Goal: Task Accomplishment & Management: Use online tool/utility

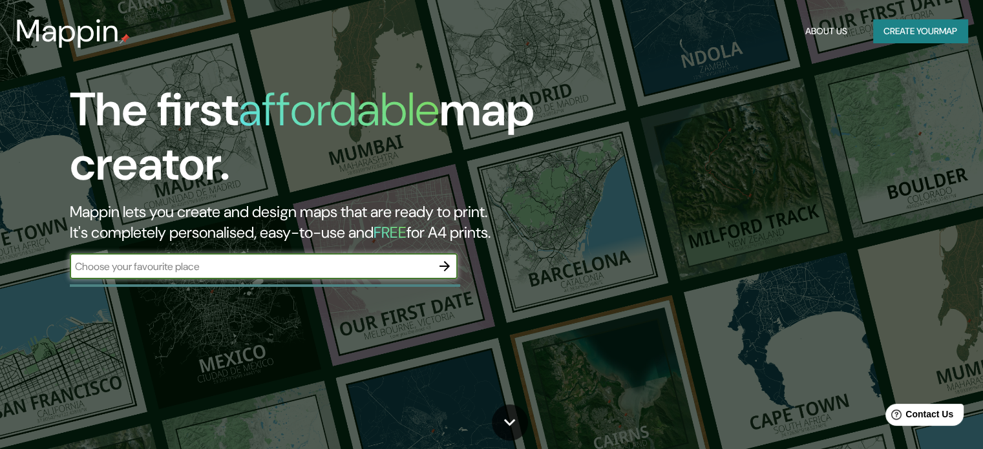
click at [269, 268] on input "text" at bounding box center [251, 266] width 362 height 15
click at [307, 251] on div "The first affordable map creator. Mappin lets you create and design maps that a…" at bounding box center [316, 187] width 590 height 209
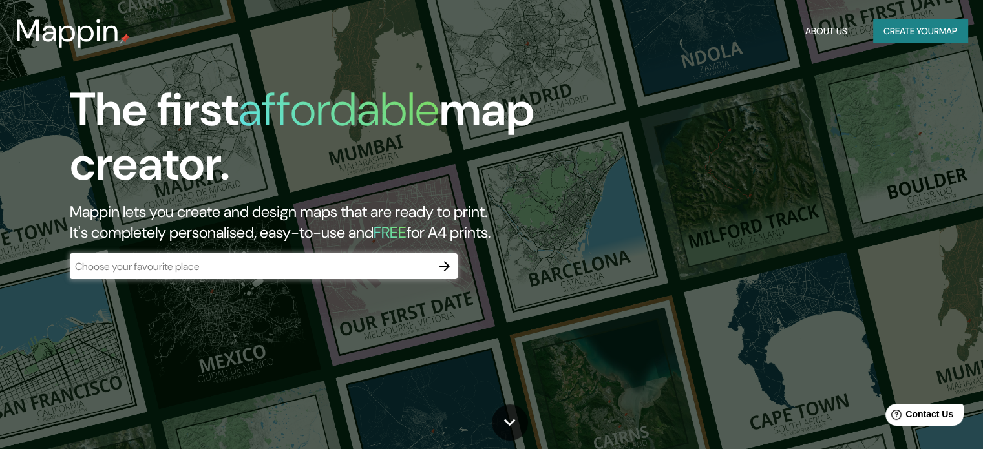
click at [314, 260] on input "text" at bounding box center [251, 266] width 362 height 15
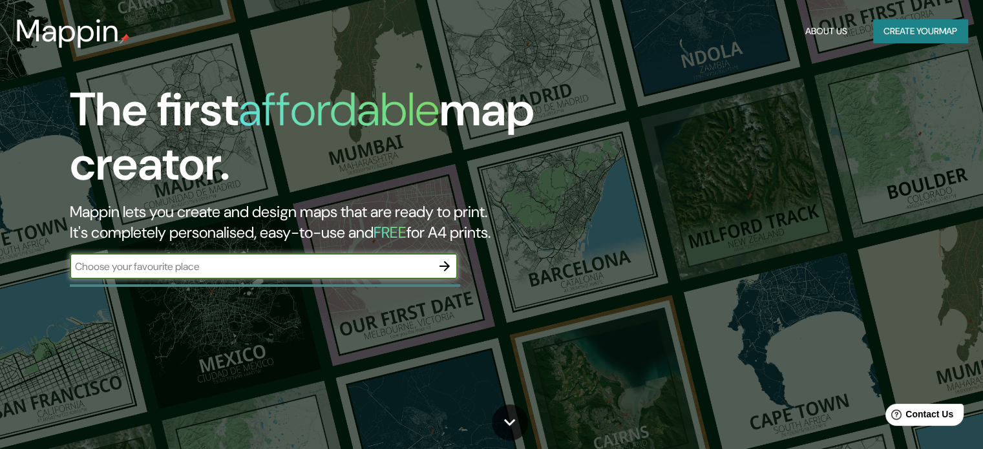
paste input "[GEOGRAPHIC_DATA], [GEOGRAPHIC_DATA]"
type input "[GEOGRAPHIC_DATA], [GEOGRAPHIC_DATA]"
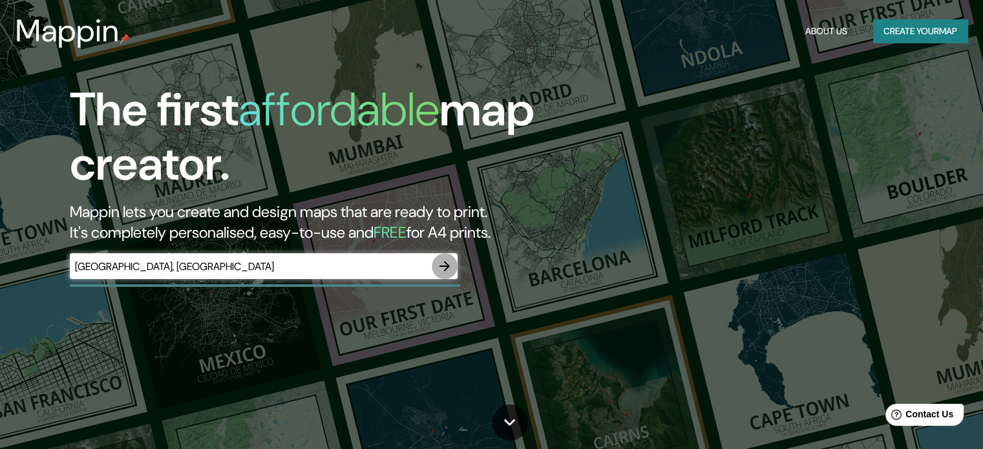
click at [448, 269] on icon "button" at bounding box center [445, 266] width 16 height 16
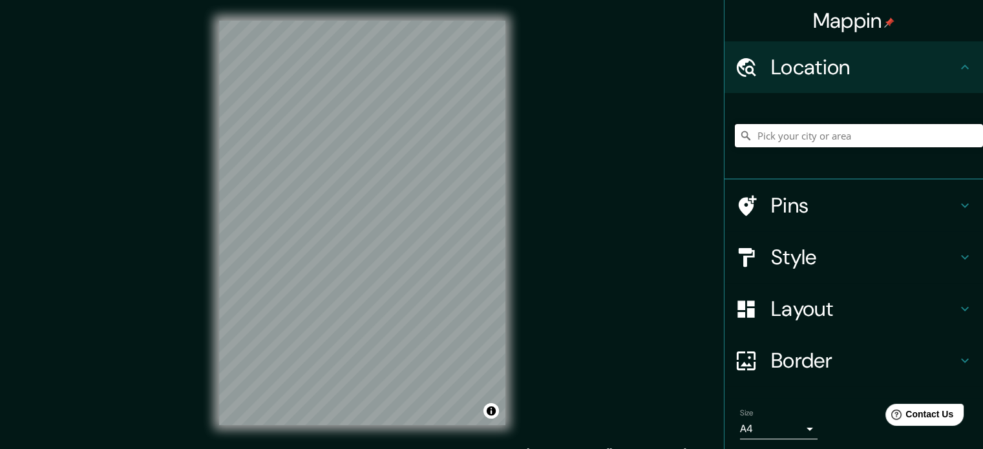
click at [824, 140] on input "Pick your city or area" at bounding box center [858, 135] width 248 height 23
paste input "[GEOGRAPHIC_DATA], [GEOGRAPHIC_DATA]"
click at [884, 121] on div "[GEOGRAPHIC_DATA], [GEOGRAPHIC_DATA] [GEOGRAPHIC_DATA] [GEOGRAPHIC_DATA], [GEOG…" at bounding box center [858, 135] width 248 height 65
click at [886, 130] on input "[GEOGRAPHIC_DATA], [GEOGRAPHIC_DATA]" at bounding box center [858, 135] width 248 height 23
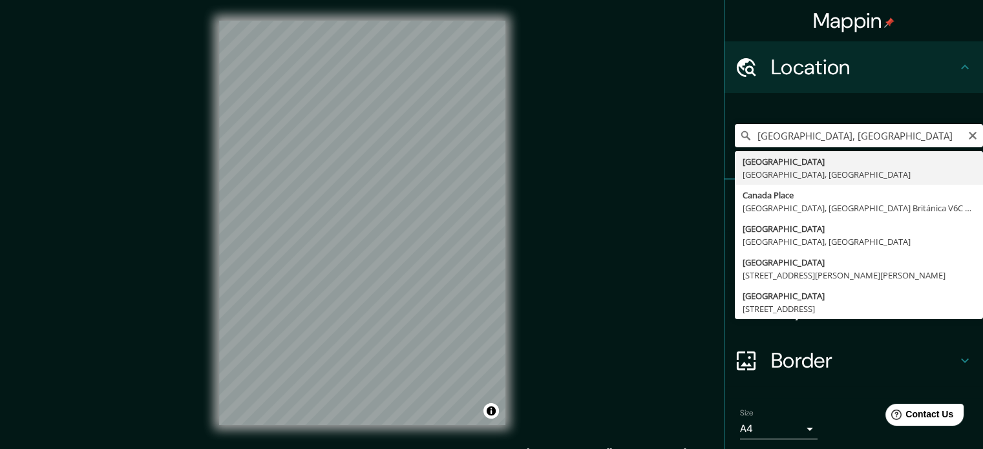
type input "[GEOGRAPHIC_DATA], [GEOGRAPHIC_DATA], [GEOGRAPHIC_DATA]"
